Goal: Task Accomplishment & Management: Use online tool/utility

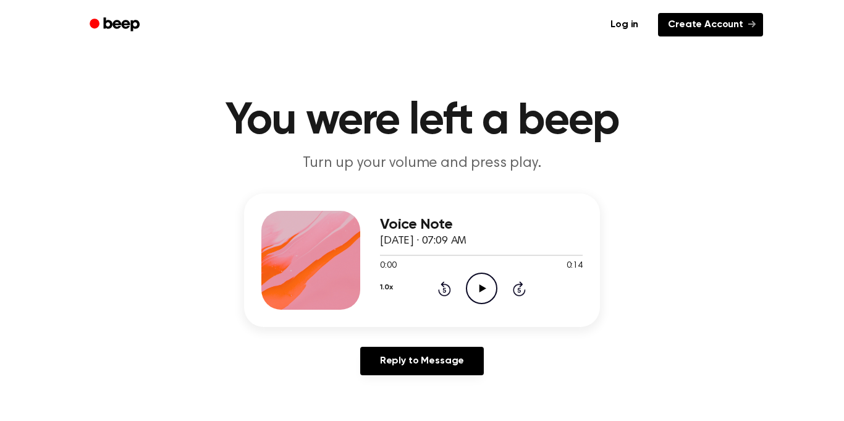
click at [684, 23] on link "Create Account" at bounding box center [710, 24] width 105 height 23
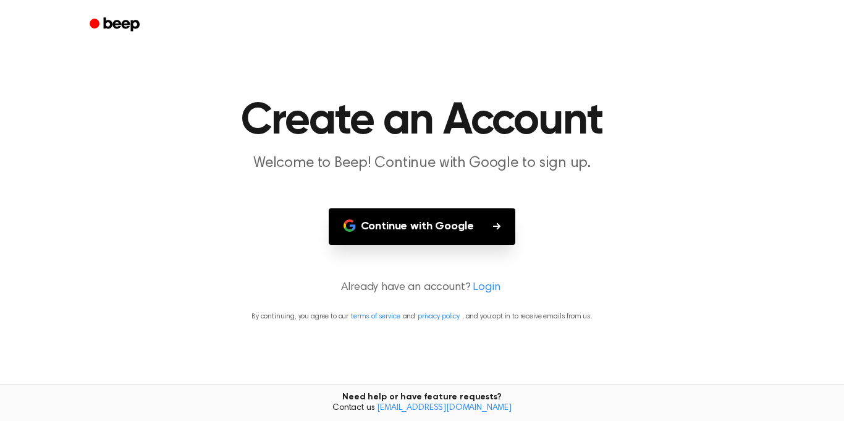
click at [411, 218] on button "Continue with Google" at bounding box center [422, 226] width 187 height 36
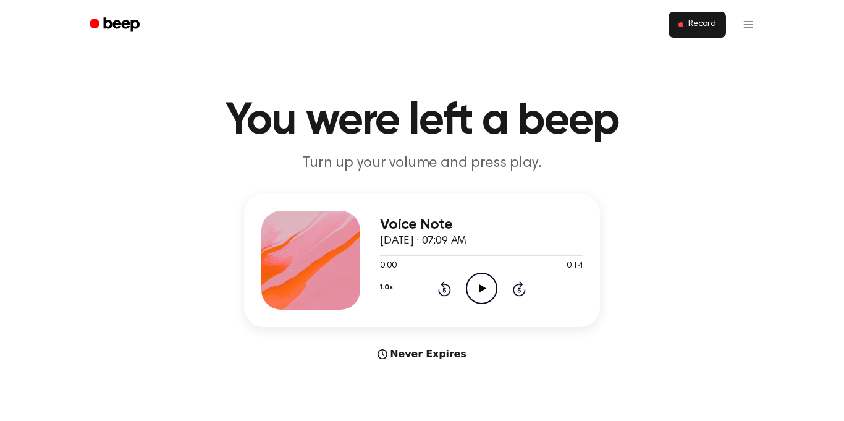
click at [678, 31] on button "Record" at bounding box center [696, 25] width 57 height 26
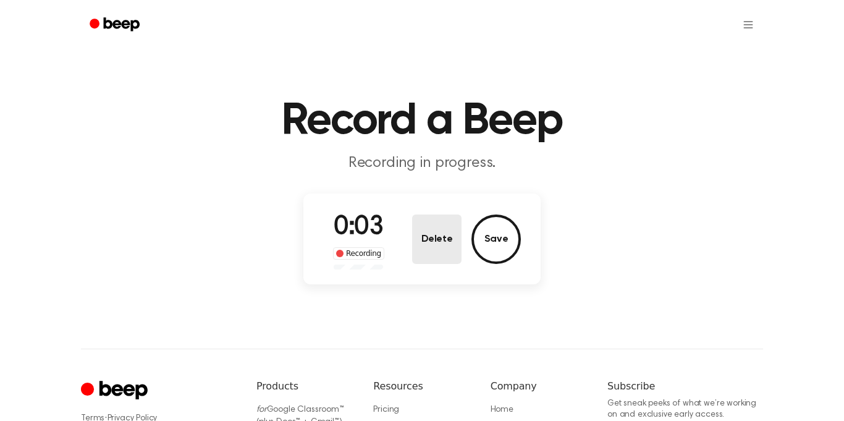
click at [453, 234] on button "Delete" at bounding box center [436, 238] width 49 height 49
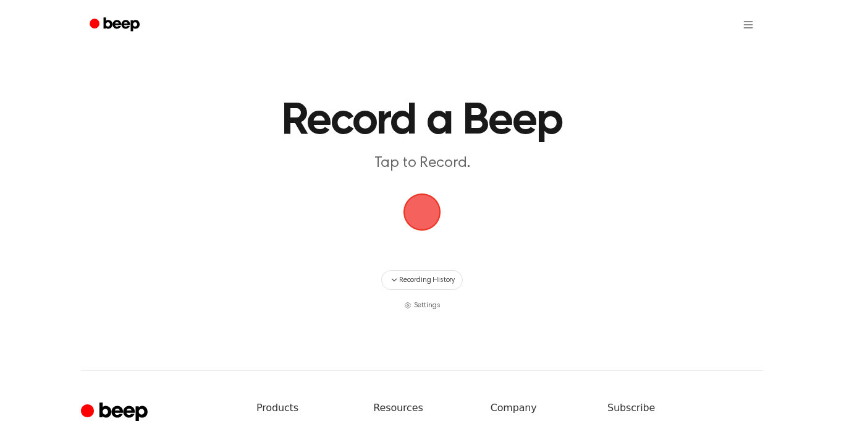
click at [418, 226] on span "button" at bounding box center [422, 212] width 35 height 35
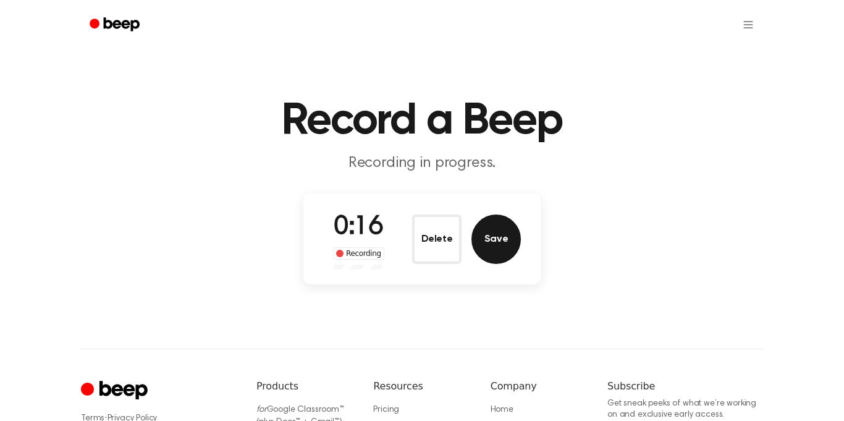
click at [480, 243] on button "Save" at bounding box center [495, 238] width 49 height 49
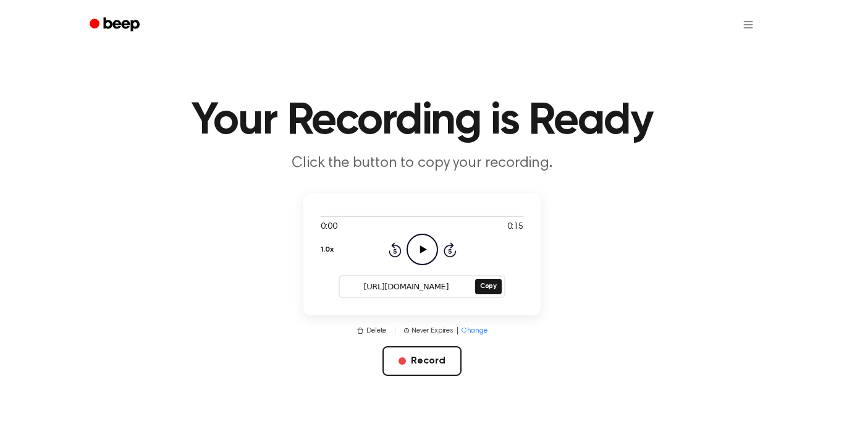
click at [423, 256] on icon "Play Audio" at bounding box center [421, 248] width 31 height 31
click at [379, 332] on button "Delete" at bounding box center [371, 330] width 30 height 11
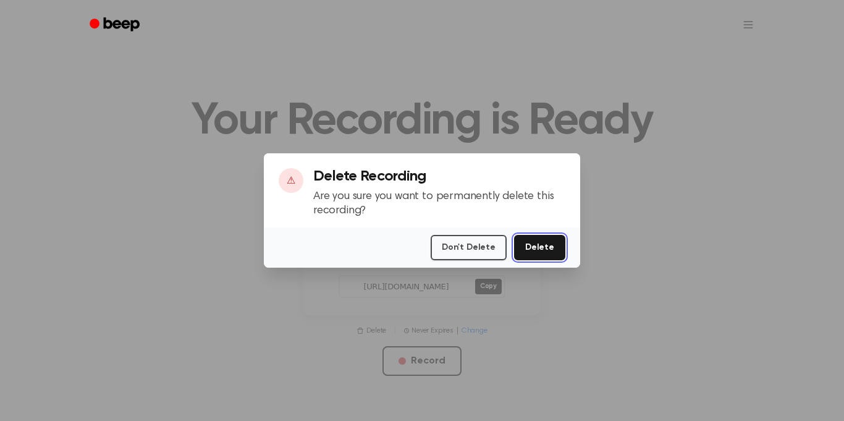
click at [535, 252] on button "Delete" at bounding box center [539, 247] width 51 height 25
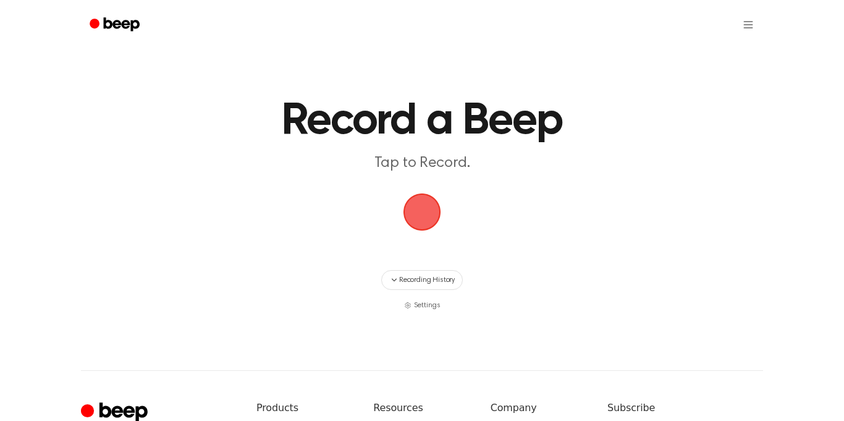
click at [416, 220] on span "button" at bounding box center [422, 212] width 35 height 35
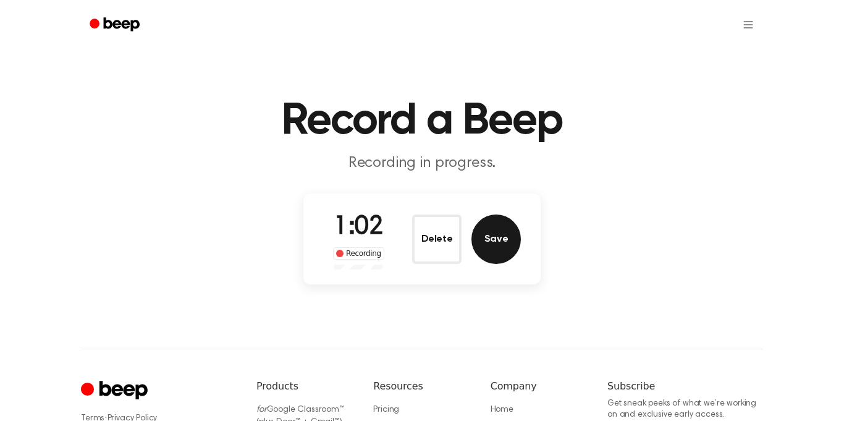
click at [490, 232] on button "Save" at bounding box center [495, 238] width 49 height 49
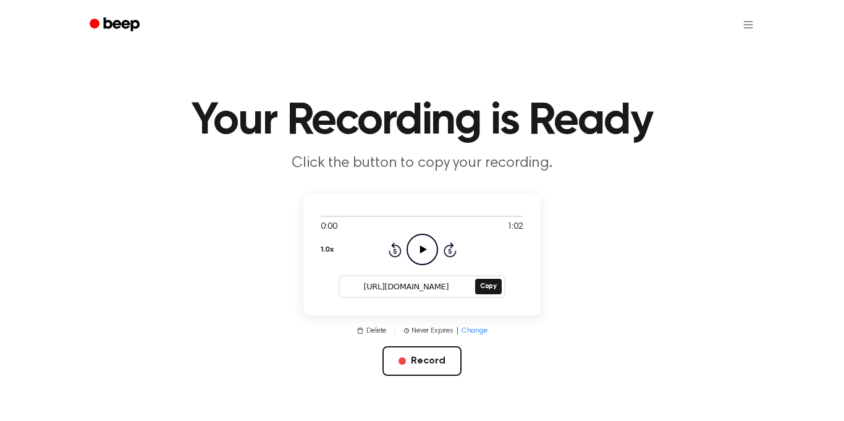
click at [421, 242] on icon "Play Audio" at bounding box center [421, 248] width 31 height 31
click at [422, 243] on icon "Pause Audio" at bounding box center [421, 248] width 31 height 31
click at [377, 327] on button "Delete" at bounding box center [371, 330] width 30 height 11
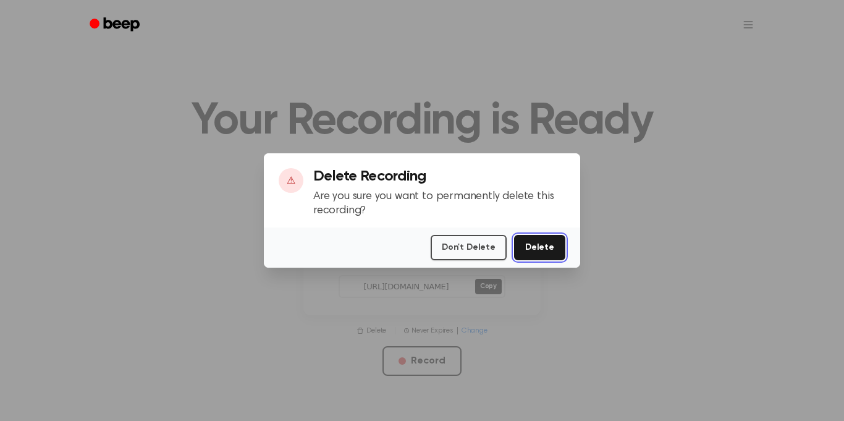
click at [528, 247] on button "Delete" at bounding box center [539, 247] width 51 height 25
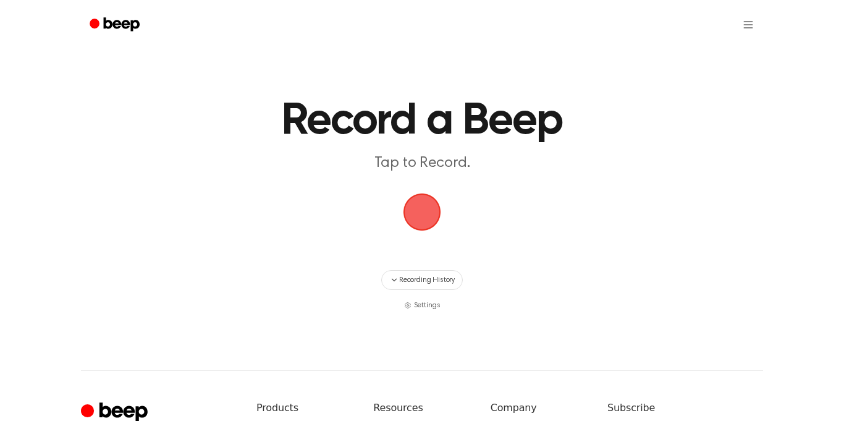
click at [416, 211] on span "button" at bounding box center [422, 212] width 38 height 38
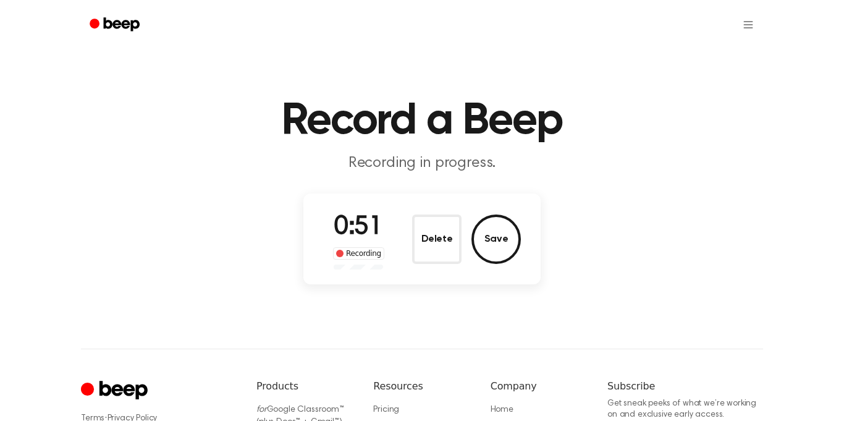
click at [472, 227] on div "Delete Save" at bounding box center [466, 238] width 109 height 49
click at [489, 228] on button "Save" at bounding box center [495, 238] width 49 height 49
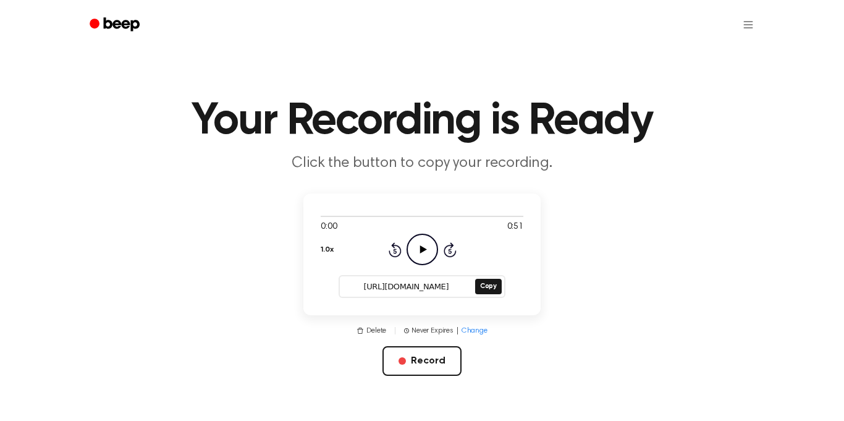
click at [420, 246] on icon at bounding box center [422, 249] width 7 height 8
click at [482, 288] on button "Copy" at bounding box center [488, 286] width 27 height 15
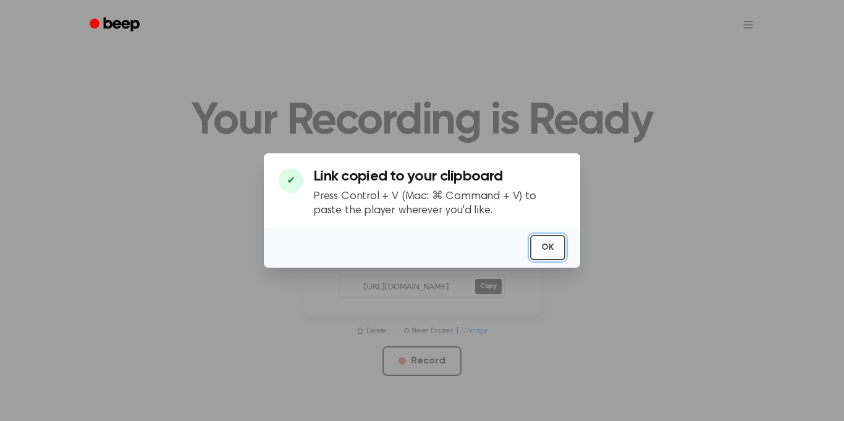
click at [540, 240] on button "OK" at bounding box center [547, 247] width 35 height 25
